Goal: Communication & Community: Answer question/provide support

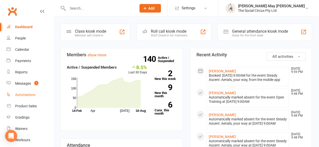
click at [25, 96] on div "Automations" at bounding box center [25, 95] width 20 height 4
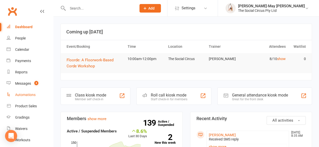
click at [30, 95] on div "Automations" at bounding box center [25, 95] width 20 height 4
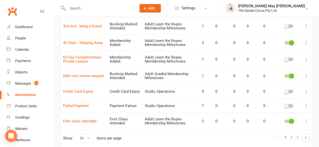
scroll to position [134, 0]
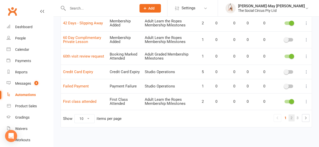
click at [292, 116] on link "2" at bounding box center [291, 118] width 6 height 7
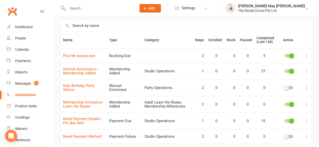
scroll to position [33, 0]
click at [84, 56] on link "Floorde postponed" at bounding box center [79, 56] width 32 height 5
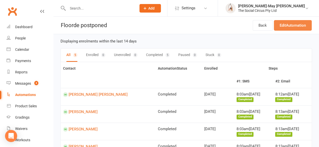
click at [280, 26] on link "Edit Automation" at bounding box center [293, 25] width 38 height 11
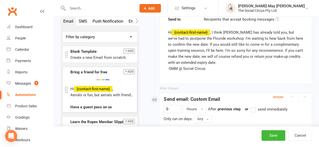
scroll to position [157, 0]
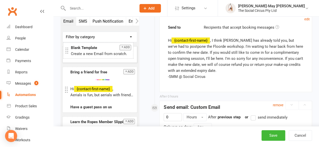
drag, startPoint x: 92, startPoint y: 57, endPoint x: 92, endPoint y: 53, distance: 3.5
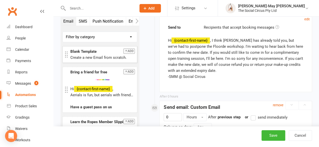
click at [86, 21] on button "SMS" at bounding box center [83, 21] width 14 height 9
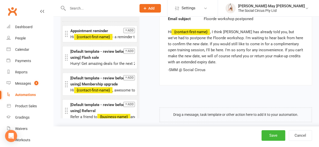
scroll to position [327, 0]
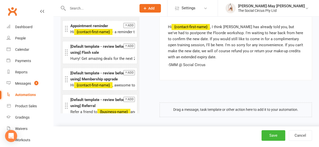
drag, startPoint x: 83, startPoint y: 54, endPoint x: 177, endPoint y: 109, distance: 108.9
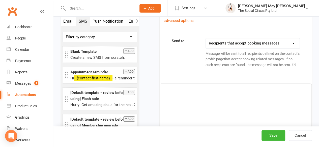
scroll to position [416, 0]
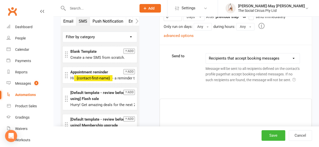
click at [220, 107] on p "﻿" at bounding box center [235, 104] width 145 height 6
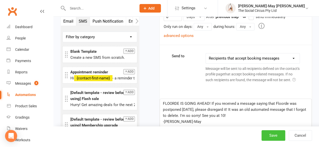
click at [273, 133] on button "Save" at bounding box center [273, 136] width 24 height 11
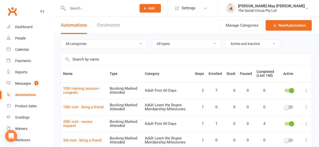
scroll to position [134, 0]
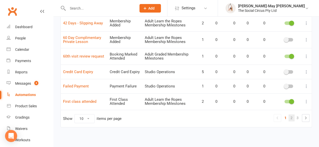
click at [292, 116] on link "2" at bounding box center [291, 118] width 6 height 7
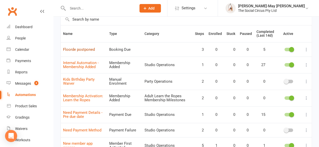
scroll to position [33, 0]
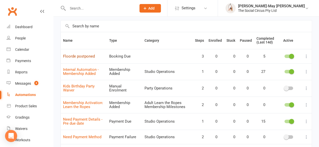
click at [86, 55] on link "Floorde postponed" at bounding box center [79, 56] width 32 height 5
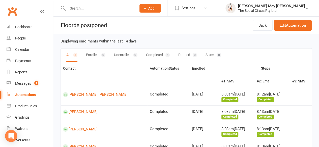
scroll to position [25, 0]
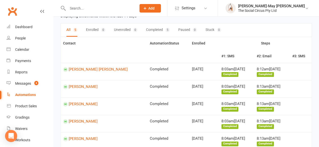
click at [295, 71] on td at bounding box center [301, 71] width 22 height 17
click at [295, 72] on td at bounding box center [301, 71] width 22 height 17
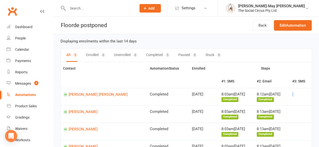
scroll to position [0, 0]
click at [288, 27] on link "Edit Automation" at bounding box center [293, 25] width 38 height 11
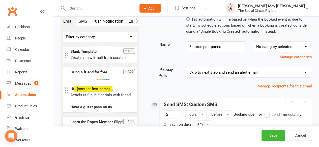
scroll to position [76, 0]
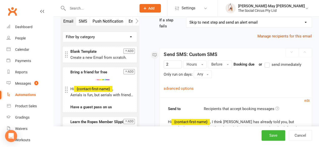
click at [281, 37] on link "Manage recipients for this email" at bounding box center [284, 36] width 54 height 5
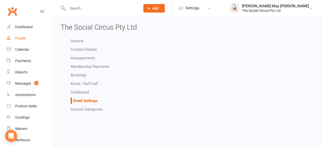
click at [20, 38] on div "People" at bounding box center [20, 38] width 11 height 4
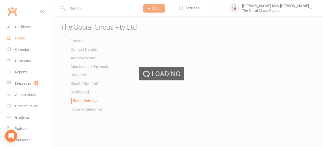
select select "100"
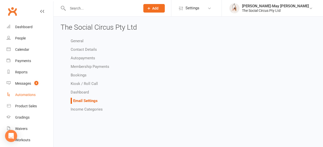
click at [20, 94] on div "Automations" at bounding box center [25, 95] width 20 height 4
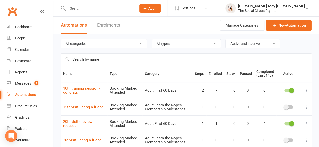
scroll to position [134, 0]
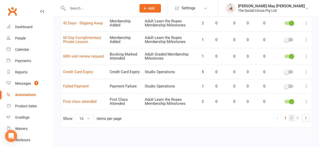
click at [292, 117] on link "2" at bounding box center [291, 118] width 6 height 7
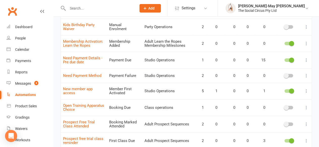
scroll to position [8, 0]
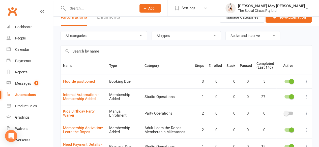
click at [306, 81] on icon at bounding box center [306, 81] width 5 height 5
click at [80, 81] on link "Floorde postponed" at bounding box center [79, 81] width 32 height 5
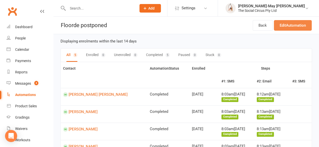
click at [280, 24] on link "Edit Automation" at bounding box center [293, 25] width 38 height 11
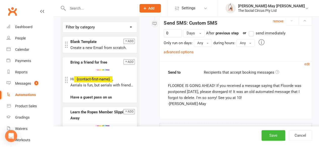
scroll to position [403, 0]
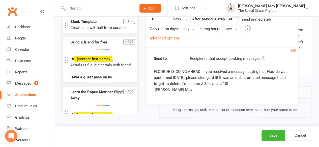
drag, startPoint x: 199, startPoint y: 100, endPoint x: 190, endPoint y: 93, distance: 11.5
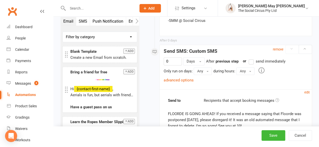
click at [241, 112] on div "FLOORDE IS GOING AHEAD! If you received a message saying that Floorde was postp…" at bounding box center [236, 123] width 136 height 24
click at [308, 92] on small "edit" at bounding box center [306, 93] width 5 height 4
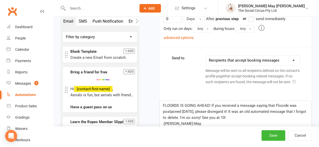
scroll to position [447, 0]
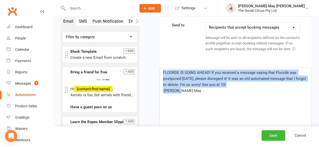
drag, startPoint x: 192, startPoint y: 97, endPoint x: 160, endPoint y: 75, distance: 38.9
click at [160, 75] on div "FLOORDE IS GOING AHEAD! If you received a message saying that Floorde was postp…" at bounding box center [235, 106] width 151 height 76
copy div "FLOORDE IS GOING AHEAD! If you received a message saying that Floorde was postp…"
click at [273, 134] on button "Save" at bounding box center [273, 136] width 24 height 11
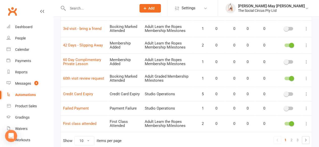
scroll to position [134, 0]
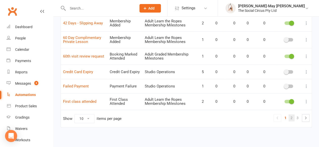
click at [290, 116] on link "2" at bounding box center [291, 118] width 6 height 7
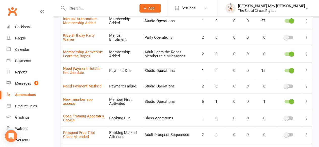
scroll to position [8, 0]
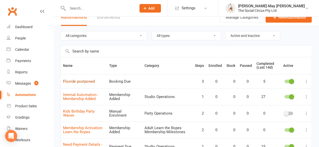
click at [94, 82] on link "Floorde postponed" at bounding box center [79, 81] width 32 height 5
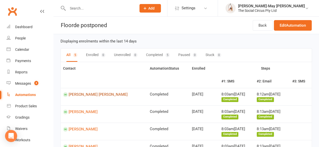
click at [84, 94] on link "Arlene Dela Paz" at bounding box center [104, 94] width 82 height 5
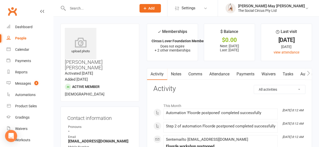
click at [201, 74] on link "Comms" at bounding box center [194, 75] width 21 height 12
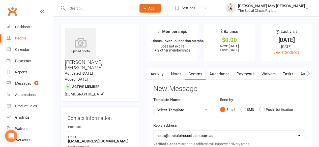
scroll to position [25, 0]
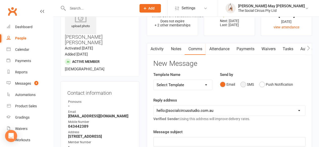
click at [244, 83] on button "SMS" at bounding box center [247, 85] width 14 height 10
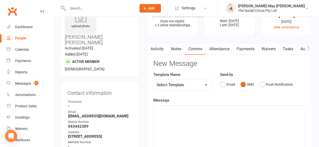
click at [170, 110] on p "﻿" at bounding box center [229, 110] width 145 height 6
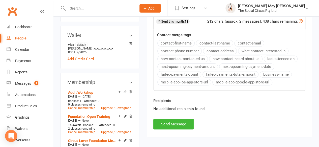
scroll to position [202, 0]
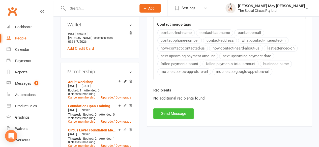
click at [181, 113] on button "Send Message" at bounding box center [173, 114] width 40 height 11
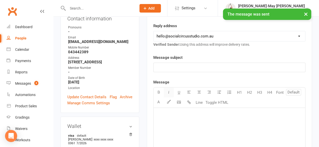
scroll to position [101, 0]
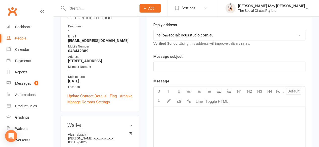
click at [169, 68] on p "﻿" at bounding box center [229, 67] width 145 height 6
click at [209, 117] on div "﻿" at bounding box center [228, 145] width 151 height 76
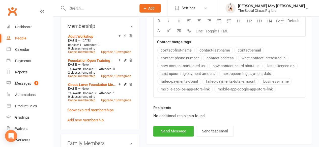
scroll to position [277, 0]
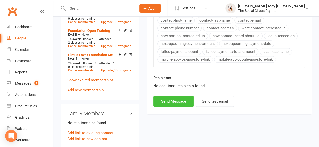
click at [188, 101] on button "Send Message" at bounding box center [173, 101] width 40 height 11
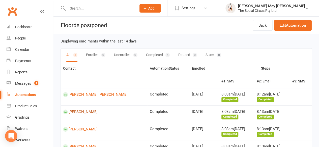
click at [81, 113] on link "Chantelle Micallef" at bounding box center [104, 112] width 82 height 5
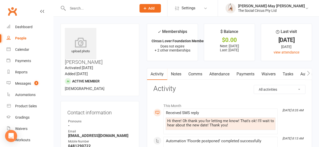
click at [196, 75] on link "Comms" at bounding box center [194, 75] width 21 height 12
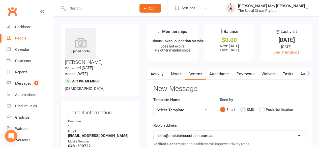
click at [243, 110] on button "SMS" at bounding box center [247, 110] width 14 height 10
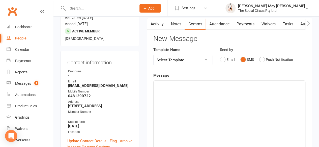
scroll to position [50, 0]
click at [177, 94] on div "﻿" at bounding box center [228, 119] width 151 height 76
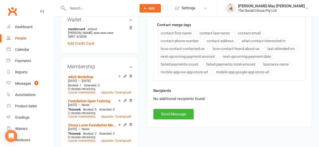
scroll to position [227, 0]
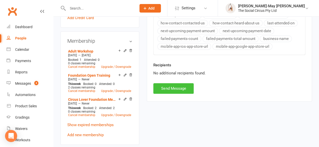
click at [174, 88] on button "Send Message" at bounding box center [173, 88] width 40 height 11
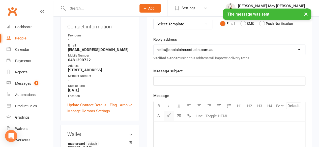
scroll to position [101, 0]
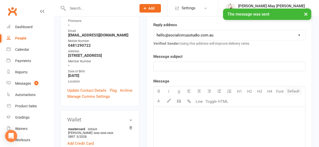
click at [173, 66] on p "﻿" at bounding box center [229, 67] width 145 height 6
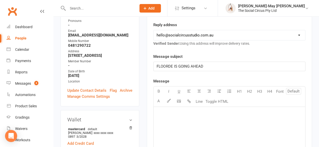
click at [188, 116] on div "﻿" at bounding box center [228, 145] width 151 height 76
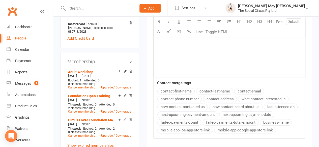
scroll to position [302, 0]
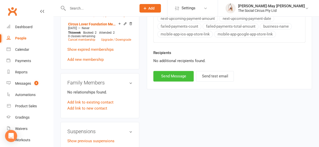
click at [176, 74] on button "Send Message" at bounding box center [173, 76] width 40 height 11
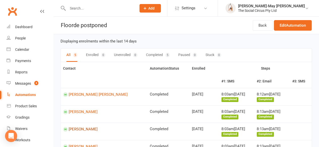
click at [78, 128] on link "Kerri Hillsdon" at bounding box center [104, 129] width 82 height 5
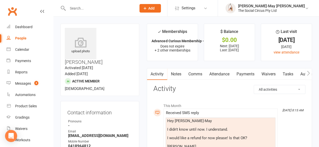
click at [199, 73] on link "Comms" at bounding box center [194, 75] width 21 height 12
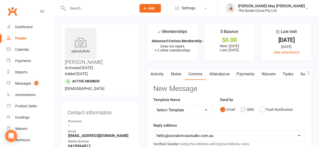
click at [242, 110] on button "SMS" at bounding box center [247, 110] width 14 height 10
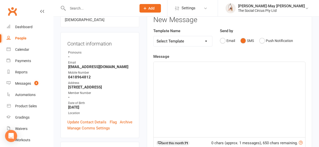
scroll to position [76, 0]
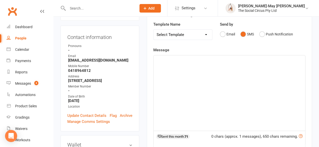
click at [184, 84] on div "﻿" at bounding box center [228, 93] width 151 height 76
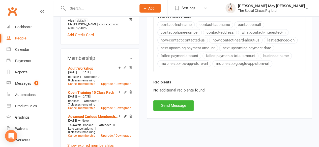
scroll to position [252, 0]
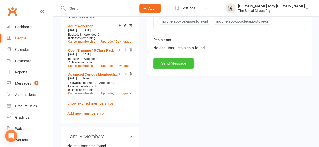
click at [174, 61] on button "Send Message" at bounding box center [173, 63] width 40 height 11
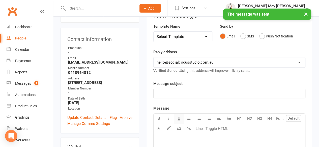
scroll to position [76, 0]
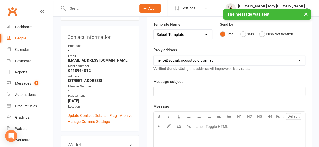
click at [174, 89] on p "﻿" at bounding box center [229, 92] width 145 height 6
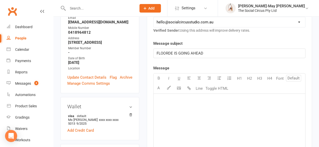
scroll to position [126, 0]
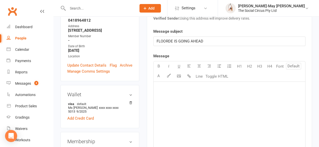
click at [186, 96] on div "﻿" at bounding box center [228, 120] width 151 height 76
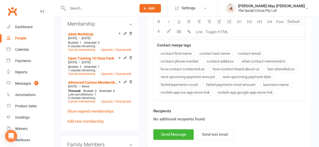
scroll to position [252, 0]
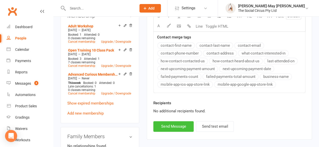
click at [176, 126] on button "Send Message" at bounding box center [173, 126] width 40 height 11
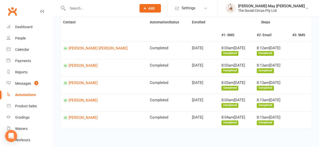
scroll to position [48, 0]
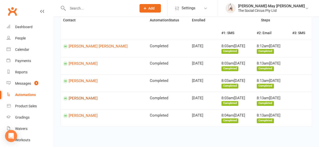
click at [92, 97] on link "Caroline Morales" at bounding box center [104, 98] width 82 height 5
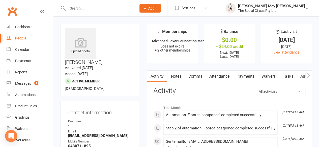
click at [195, 76] on link "Comms" at bounding box center [194, 77] width 21 height 12
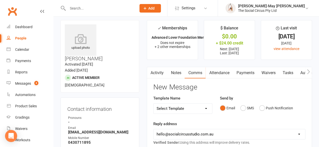
scroll to position [76, 0]
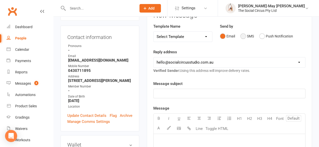
click at [243, 36] on button "SMS" at bounding box center [247, 37] width 14 height 10
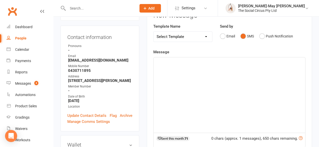
click at [193, 94] on div "﻿" at bounding box center [228, 95] width 151 height 76
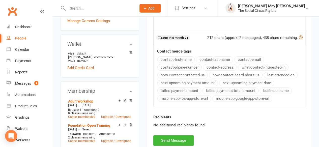
scroll to position [252, 0]
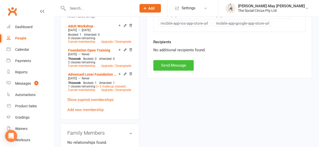
click at [171, 65] on button "Send Message" at bounding box center [173, 65] width 40 height 11
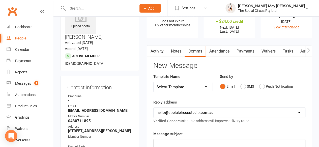
scroll to position [76, 0]
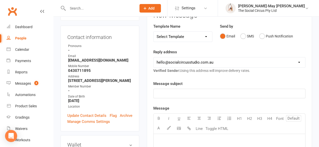
click at [176, 95] on p "﻿" at bounding box center [229, 94] width 145 height 6
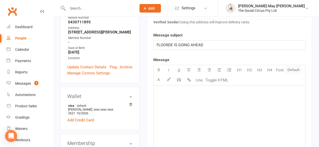
scroll to position [126, 0]
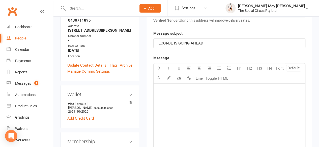
click at [223, 107] on div "﻿" at bounding box center [228, 122] width 151 height 76
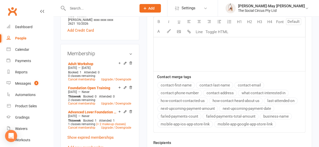
scroll to position [277, 0]
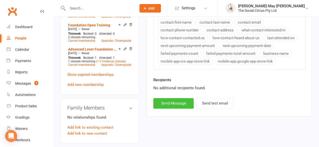
click at [182, 102] on button "Send Message" at bounding box center [173, 103] width 40 height 11
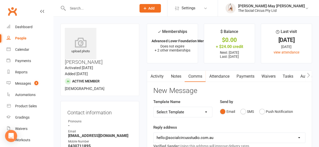
scroll to position [48, 0]
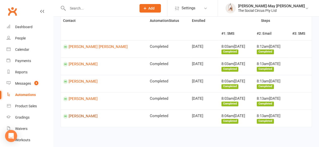
click at [91, 116] on link "Gabrielle Hyde-Smith" at bounding box center [104, 116] width 82 height 5
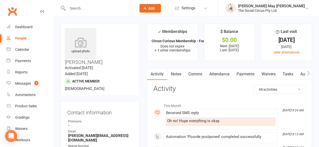
click at [193, 74] on link "Comms" at bounding box center [194, 75] width 21 height 12
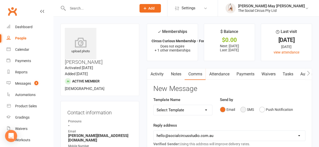
click at [245, 108] on button "SMS" at bounding box center [247, 110] width 14 height 10
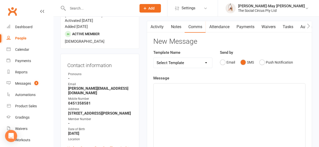
scroll to position [50, 0]
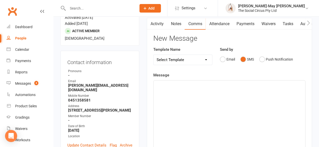
click at [187, 91] on div "﻿" at bounding box center [228, 119] width 151 height 76
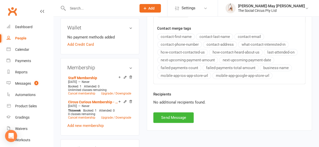
scroll to position [227, 0]
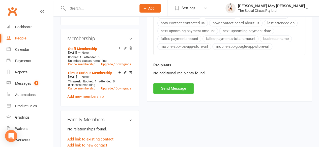
click at [175, 91] on button "Send Message" at bounding box center [173, 88] width 40 height 11
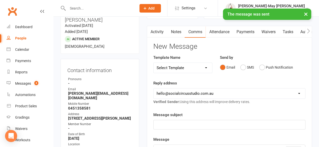
scroll to position [50, 0]
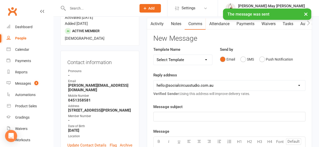
click at [173, 115] on p "﻿" at bounding box center [229, 117] width 145 height 6
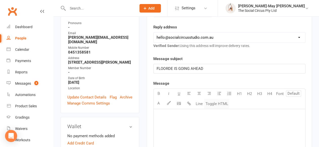
scroll to position [101, 0]
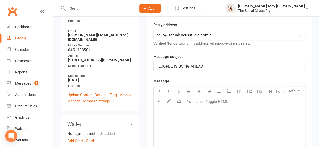
click at [207, 113] on p "﻿" at bounding box center [229, 113] width 145 height 6
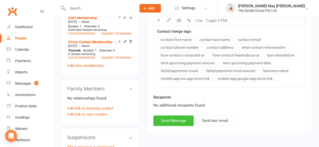
scroll to position [277, 0]
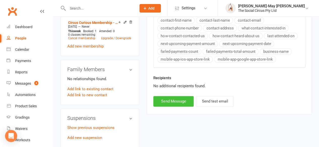
click at [170, 102] on button "Send Message" at bounding box center [173, 101] width 40 height 11
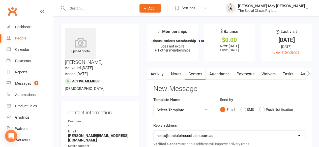
scroll to position [48, 0]
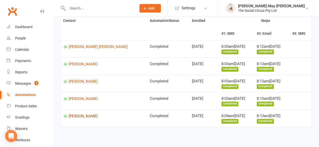
click at [79, 114] on link "Gabrielle Hyde-Smith" at bounding box center [104, 116] width 82 height 5
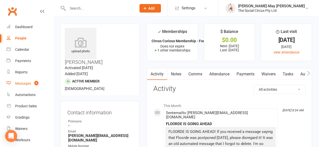
click at [25, 82] on div "Messages" at bounding box center [23, 84] width 16 height 4
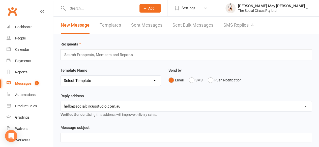
click at [229, 25] on link "SMS Replies 4" at bounding box center [238, 25] width 30 height 17
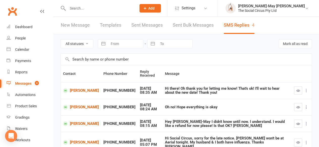
scroll to position [25, 0]
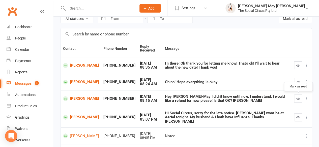
click at [296, 99] on icon "button" at bounding box center [298, 99] width 4 height 4
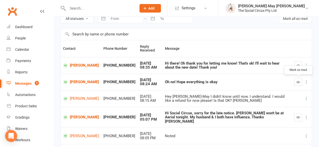
click at [296, 80] on icon "button" at bounding box center [298, 82] width 4 height 4
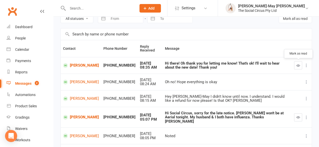
click at [297, 66] on icon "button" at bounding box center [298, 66] width 4 height 4
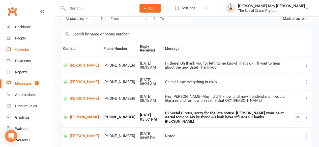
click at [25, 50] on div "Calendar" at bounding box center [22, 50] width 14 height 4
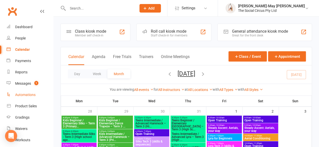
click at [21, 95] on div "Automations" at bounding box center [25, 95] width 20 height 4
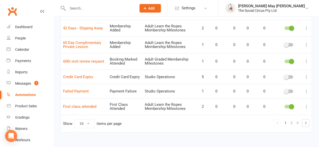
scroll to position [134, 0]
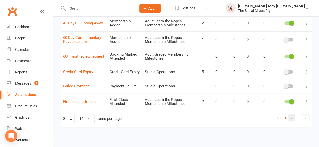
click at [292, 118] on link "2" at bounding box center [291, 118] width 6 height 7
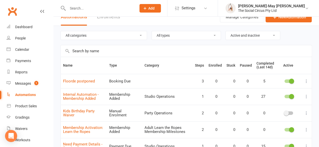
scroll to position [8, 0]
click at [286, 80] on div at bounding box center [288, 82] width 9 height 4
click at [284, 81] on input "checkbox" at bounding box center [284, 81] width 0 height 0
click at [306, 80] on icon at bounding box center [306, 81] width 5 height 5
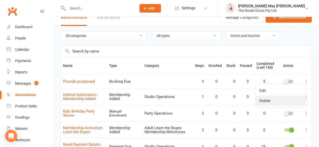
click at [267, 100] on link "Delete" at bounding box center [280, 101] width 50 height 10
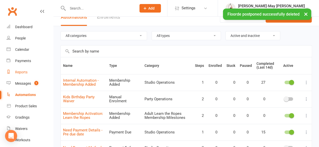
click at [20, 74] on div "Reports" at bounding box center [21, 72] width 12 height 4
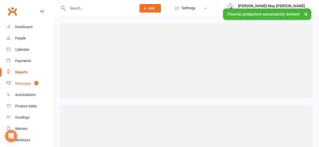
click at [21, 82] on div "Messages" at bounding box center [23, 84] width 16 height 4
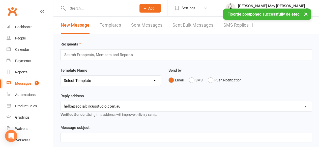
click at [227, 28] on link "SMS Replies 1" at bounding box center [238, 25] width 30 height 17
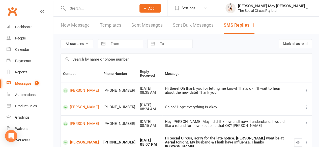
click at [304, 123] on icon at bounding box center [306, 123] width 5 height 5
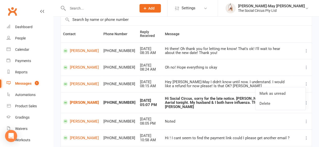
scroll to position [50, 0]
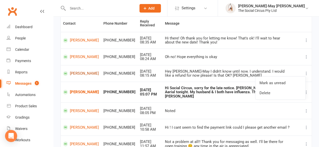
click at [79, 73] on link "Kerri Hillsdon" at bounding box center [81, 73] width 36 height 5
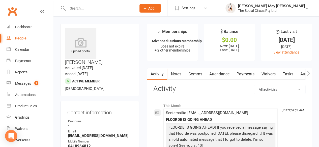
click at [197, 75] on link "Comms" at bounding box center [194, 75] width 21 height 12
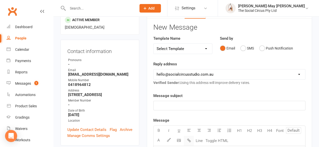
scroll to position [76, 0]
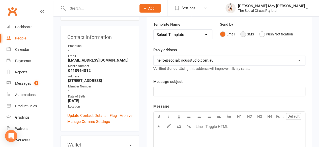
click at [244, 35] on button "SMS" at bounding box center [247, 34] width 14 height 10
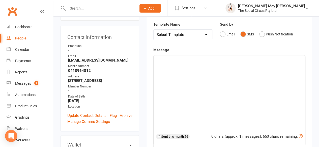
click at [183, 90] on div "﻿" at bounding box center [228, 93] width 151 height 76
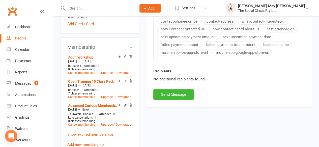
scroll to position [227, 0]
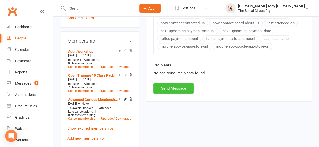
click at [172, 86] on button "Send Message" at bounding box center [173, 88] width 40 height 11
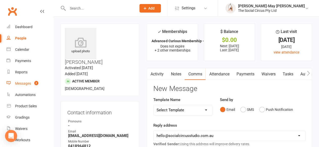
click at [28, 83] on div "Messages" at bounding box center [23, 84] width 16 height 4
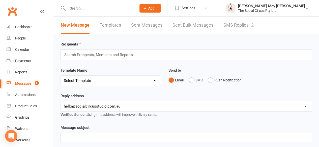
click at [237, 26] on link "SMS Replies 2" at bounding box center [238, 25] width 30 height 17
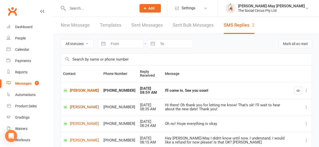
click at [79, 109] on link "Chantelle Micallef" at bounding box center [81, 107] width 36 height 5
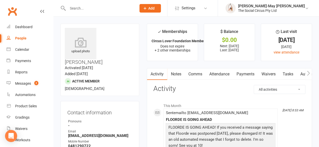
click at [196, 75] on link "Comms" at bounding box center [194, 75] width 21 height 12
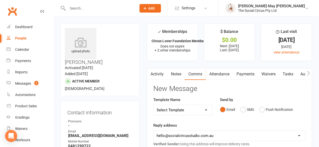
click at [154, 75] on link "Activity" at bounding box center [157, 75] width 20 height 12
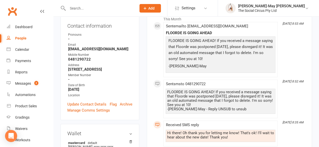
scroll to position [25, 0]
